Goal: Find specific page/section

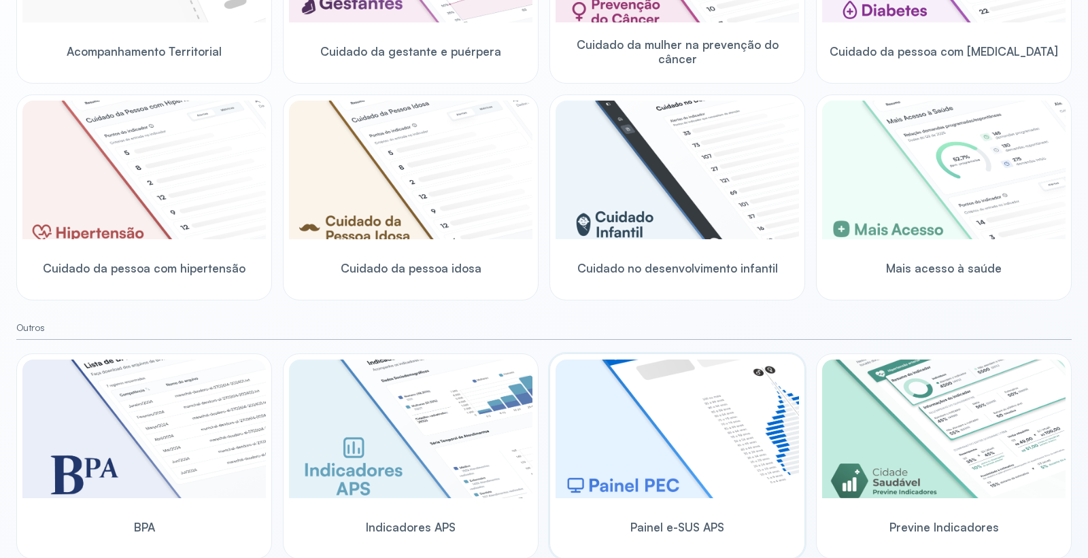
scroll to position [345, 0]
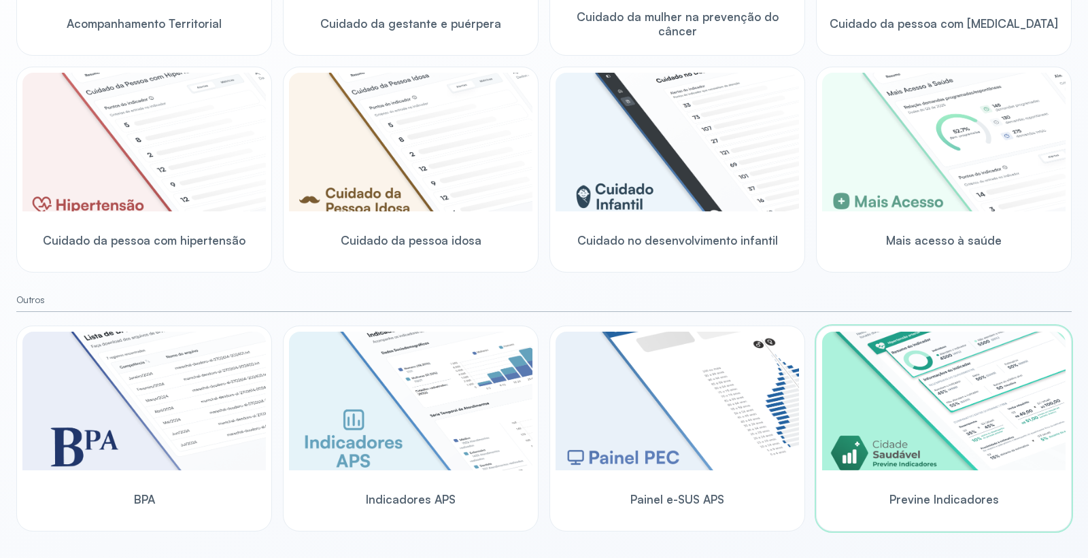
click at [926, 403] on img at bounding box center [943, 401] width 243 height 139
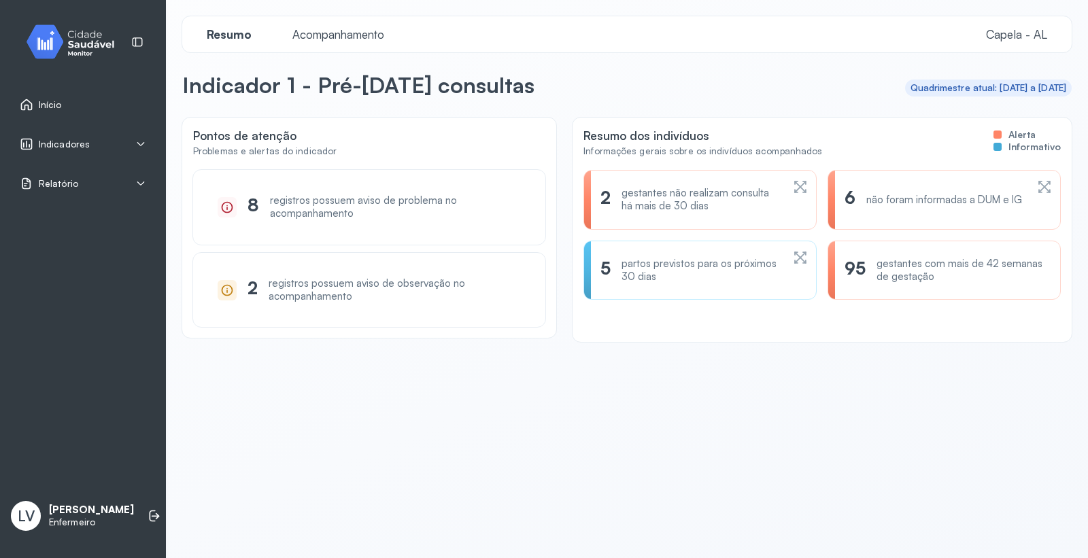
click at [70, 106] on link "Início" at bounding box center [83, 105] width 126 height 14
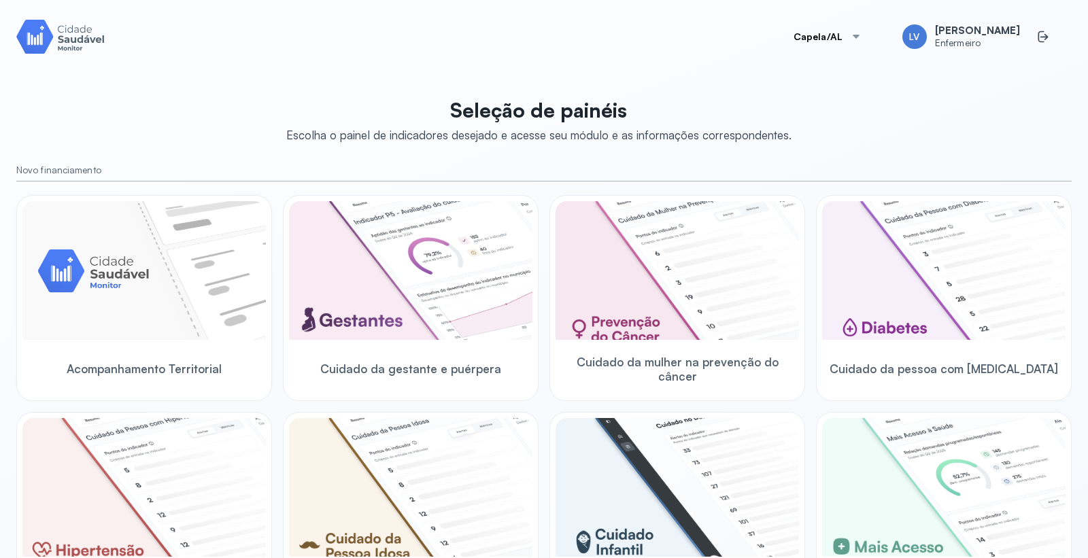
click at [190, 257] on img at bounding box center [143, 270] width 243 height 139
